Goal: Information Seeking & Learning: Stay updated

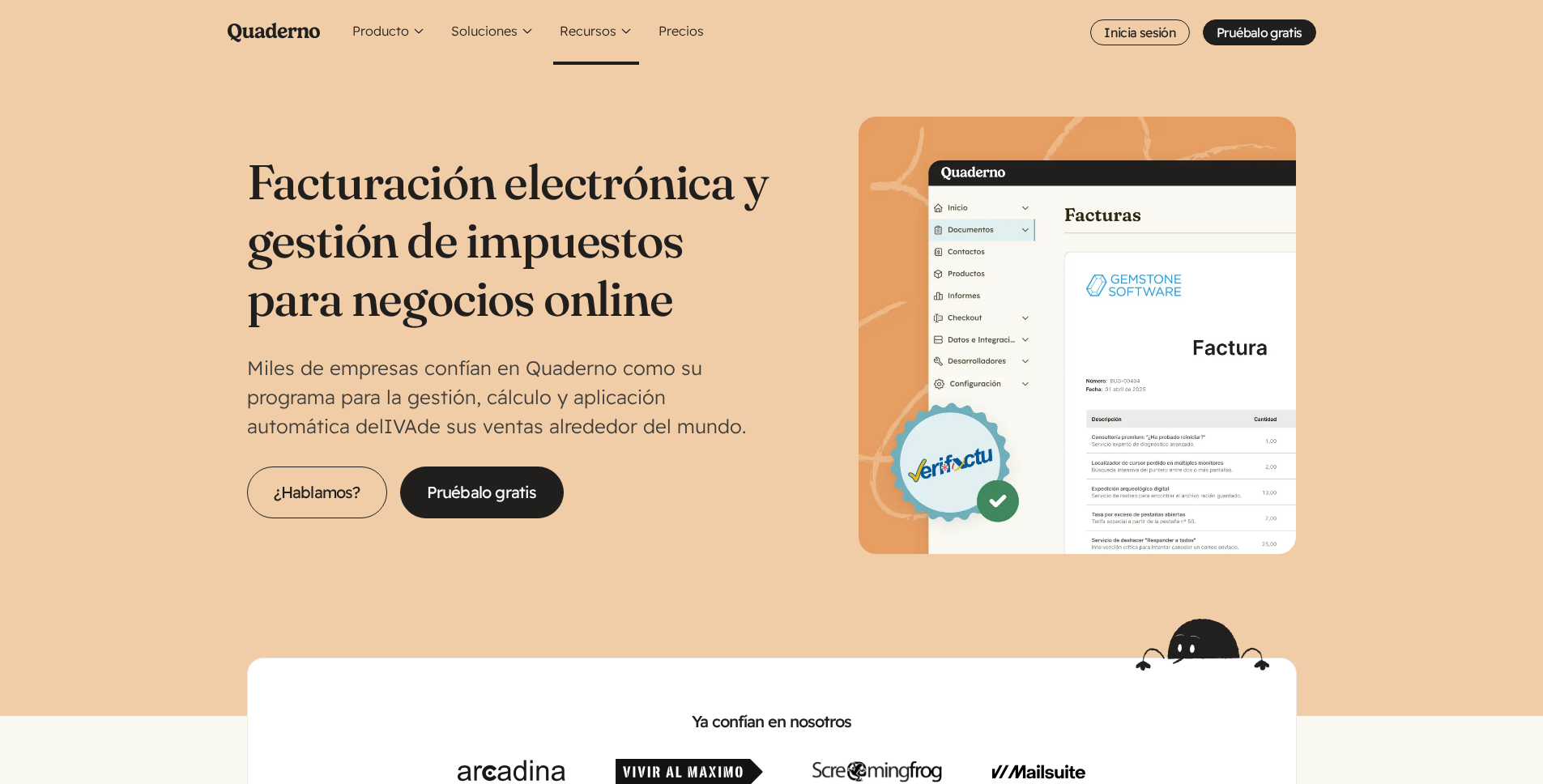
click at [593, 26] on button "Recursos" at bounding box center [597, 32] width 86 height 65
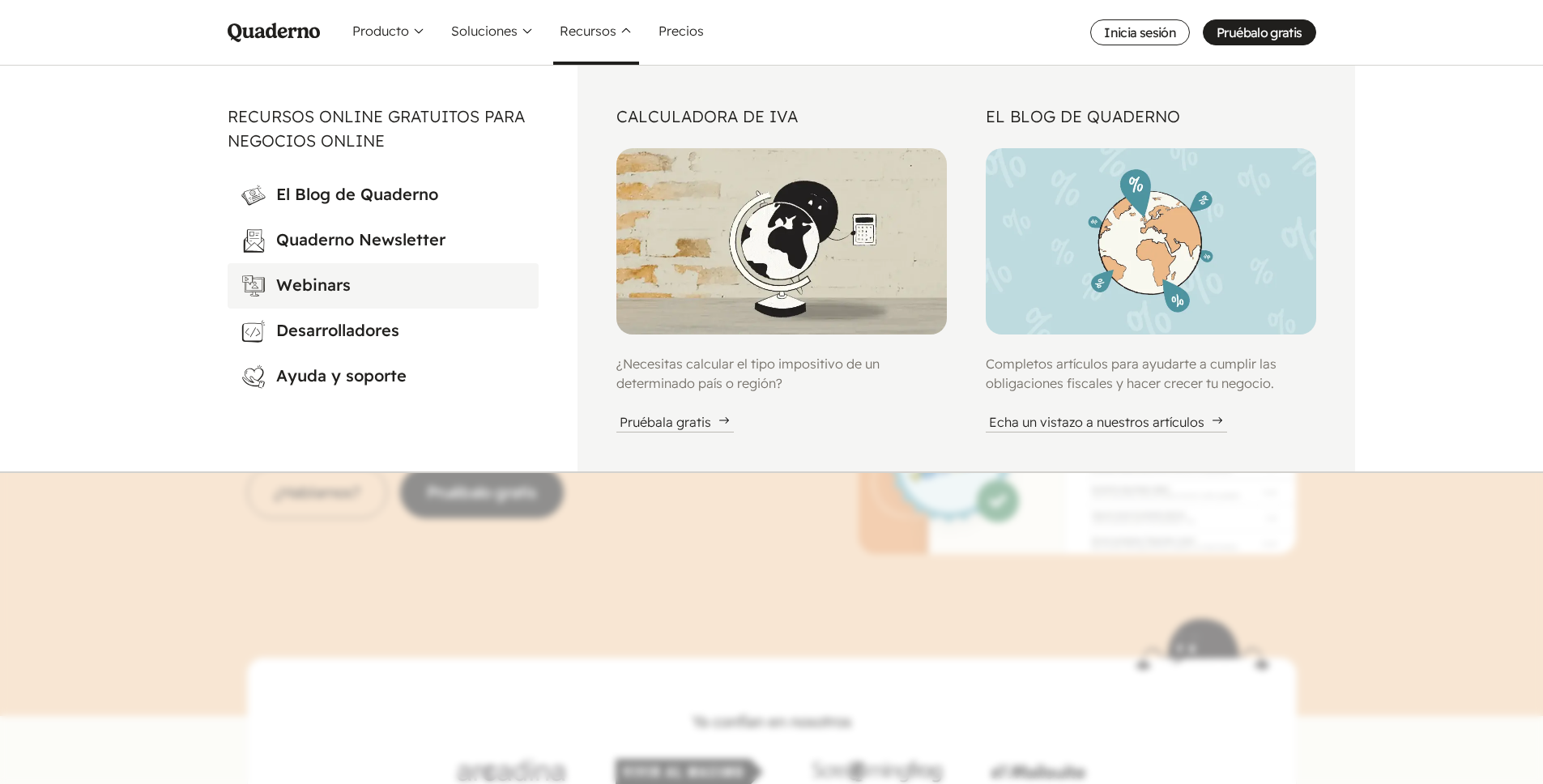
click at [338, 288] on h3 "Webinars" at bounding box center [401, 286] width 249 height 26
click at [1406, 569] on nav "Menu Pruébalo gratis Quaderno Homepage Producto Conoce la plataforma Quaderno W…" at bounding box center [772, 392] width 1543 height 784
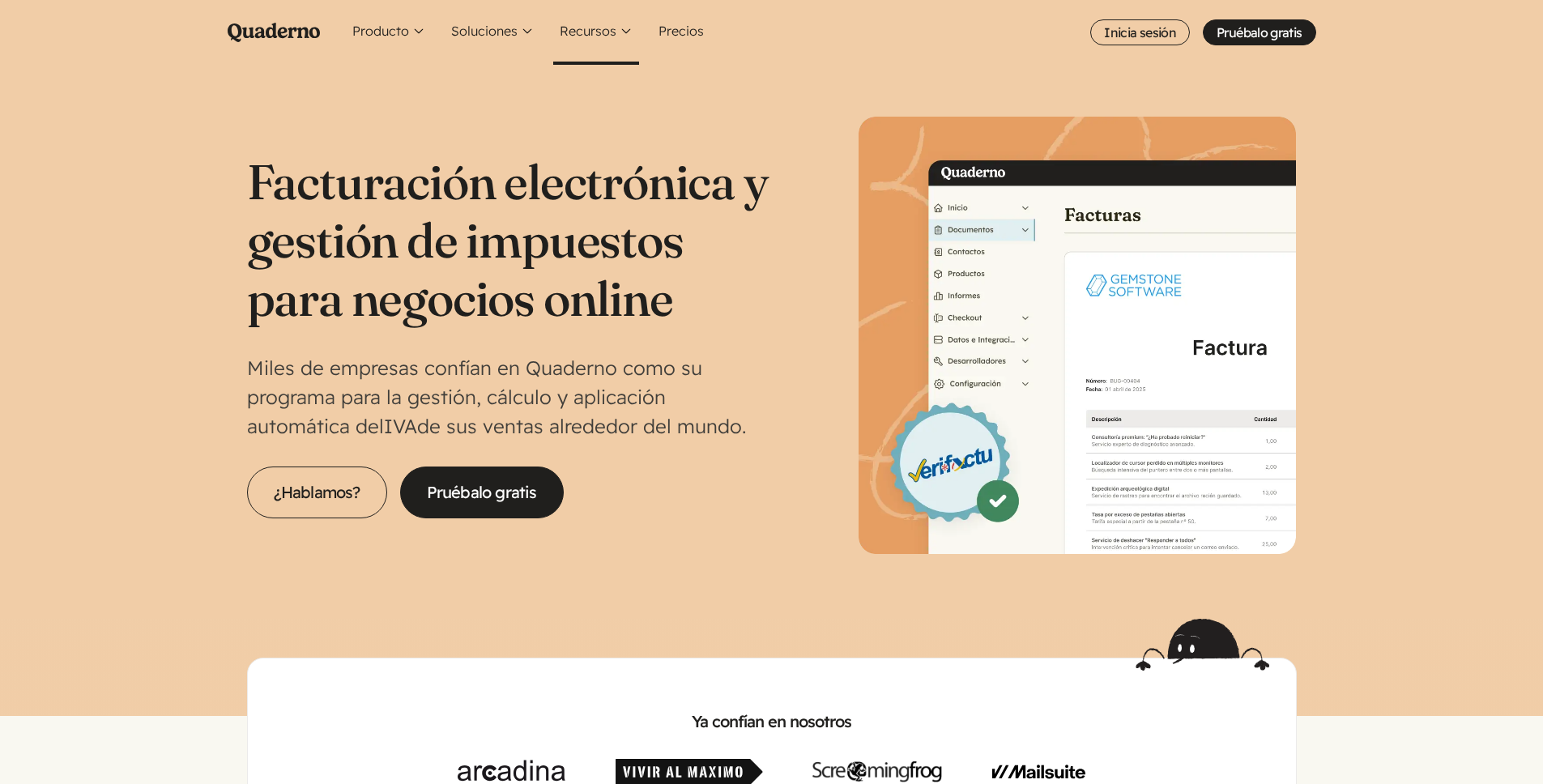
click at [602, 31] on button "Recursos" at bounding box center [597, 32] width 86 height 65
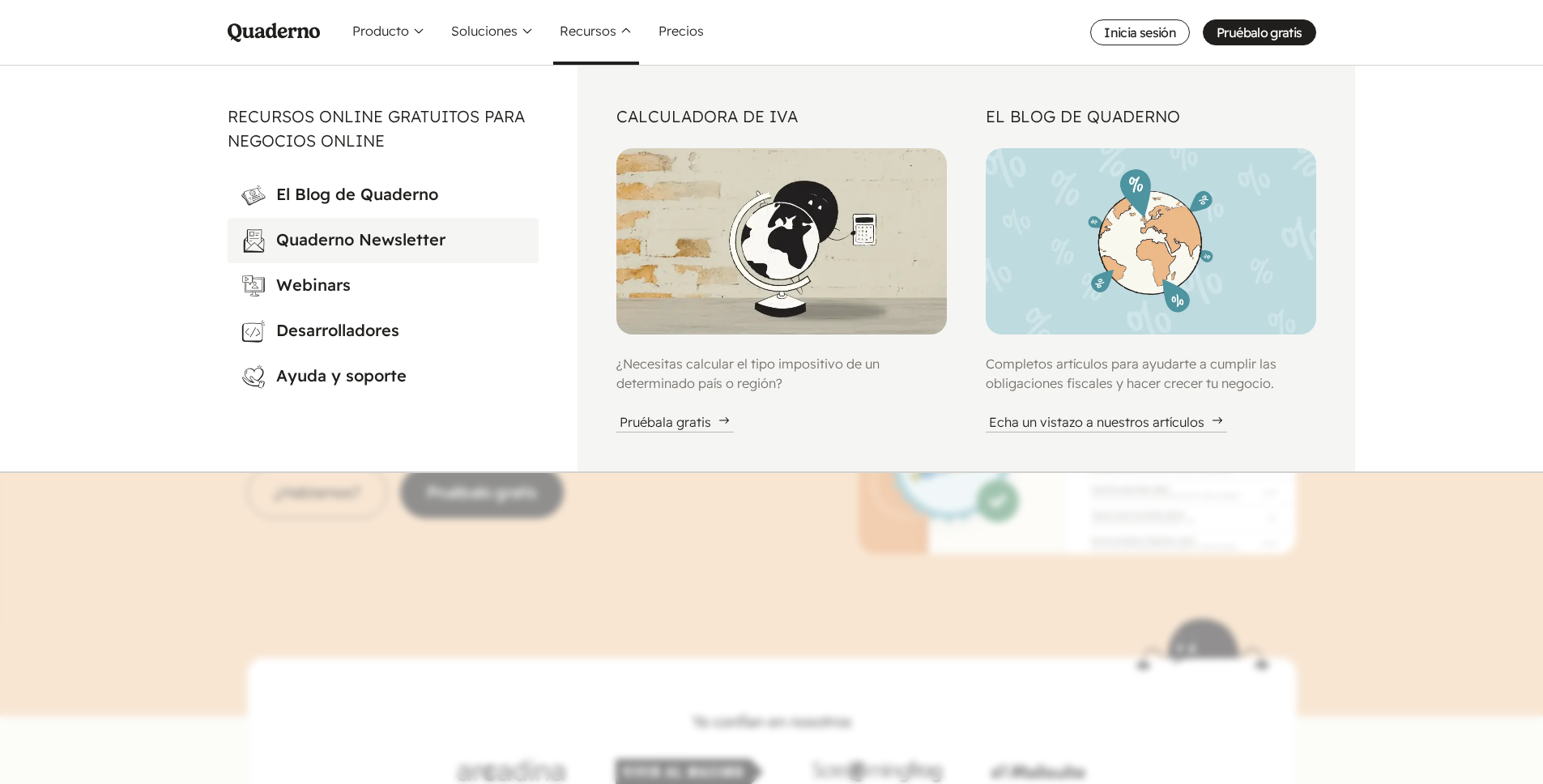
click at [398, 239] on h3 "Quaderno Newsletter" at bounding box center [401, 240] width 249 height 26
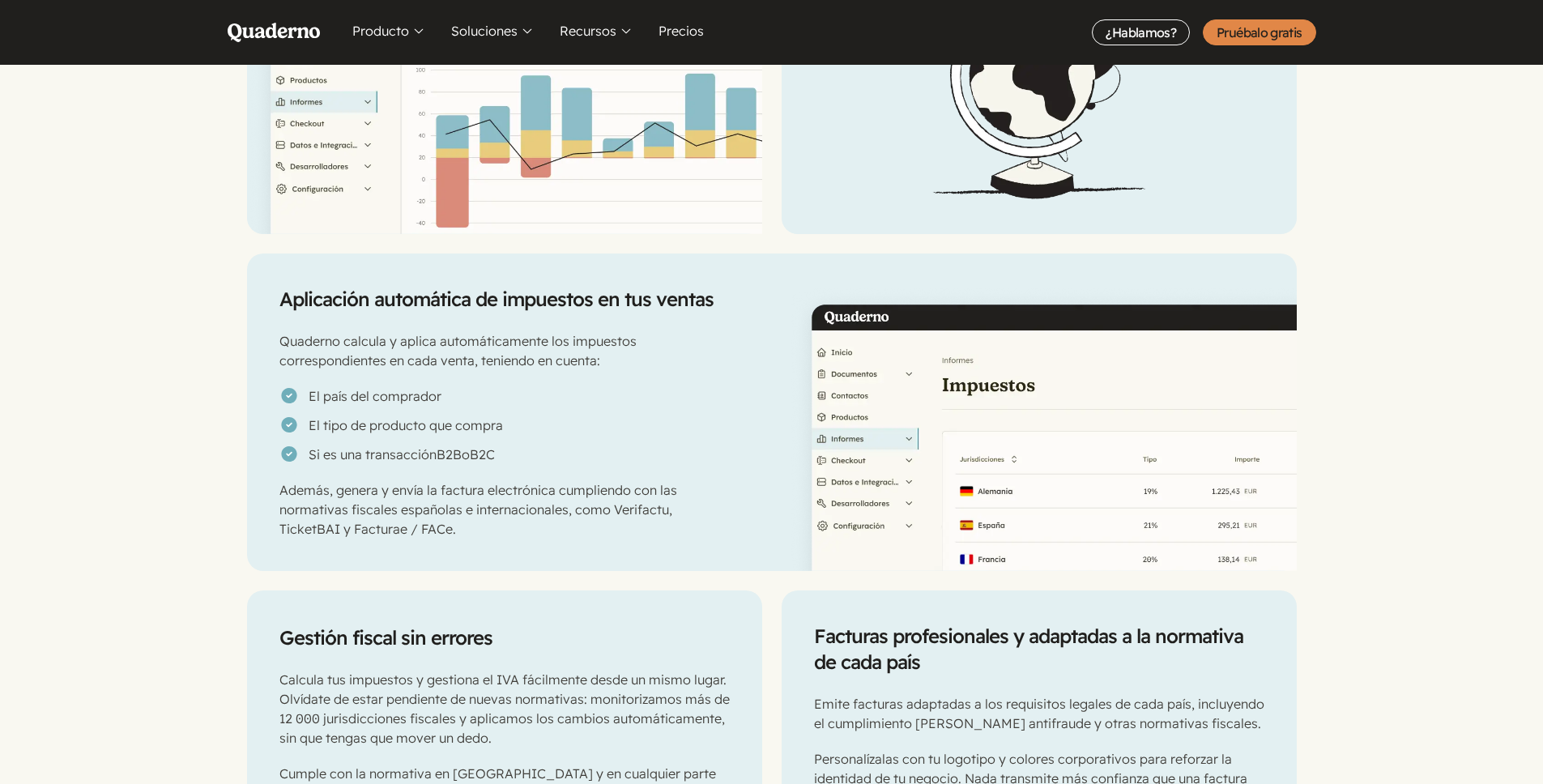
scroll to position [1501, 0]
